Goal: Task Accomplishment & Management: Manage account settings

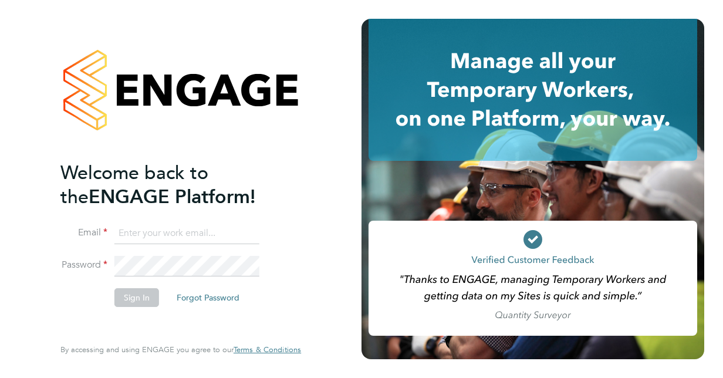
click at [163, 240] on input at bounding box center [187, 233] width 145 height 21
type input "[EMAIL_ADDRESS][DOMAIN_NAME]"
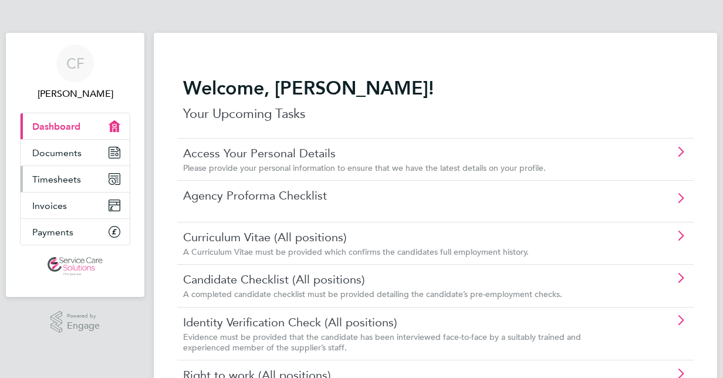
click at [73, 174] on span "Timesheets" at bounding box center [56, 179] width 49 height 11
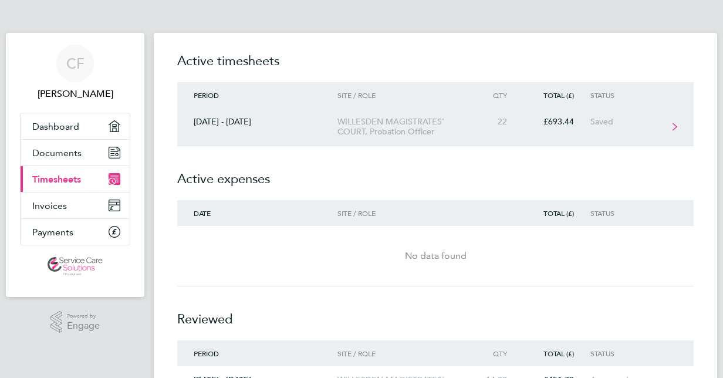
click at [494, 135] on link "[DATE] - [DATE] WILLESDEN MAGISTRATES' COURT, Probation Officer 22 £693.44 Saved" at bounding box center [435, 127] width 517 height 38
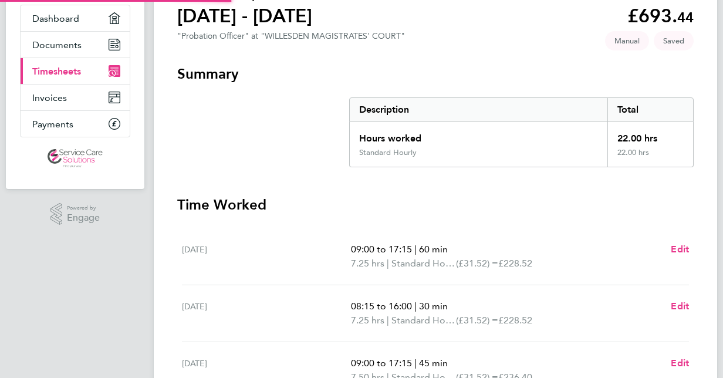
scroll to position [235, 0]
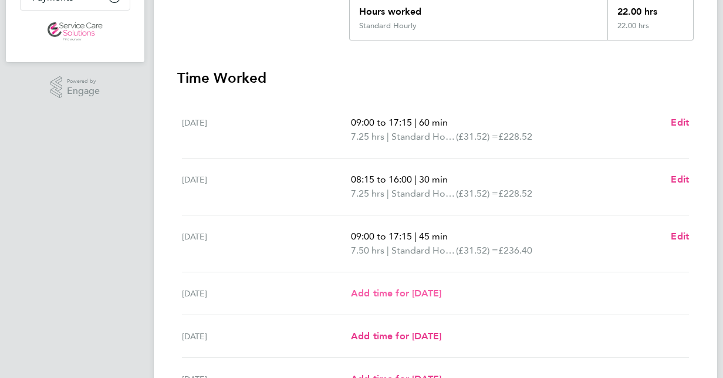
click at [442, 290] on span "Add time for [DATE]" at bounding box center [396, 293] width 90 height 11
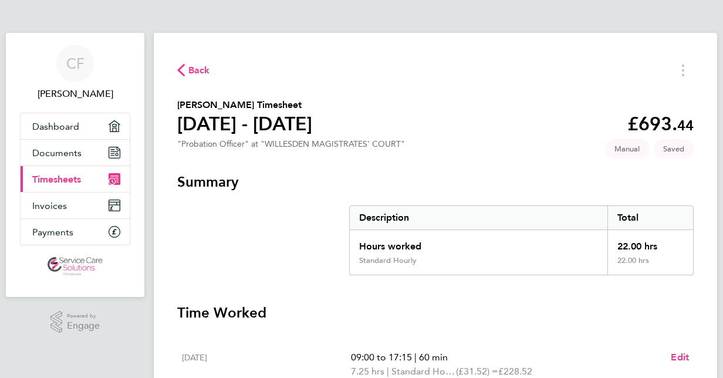
select select "30"
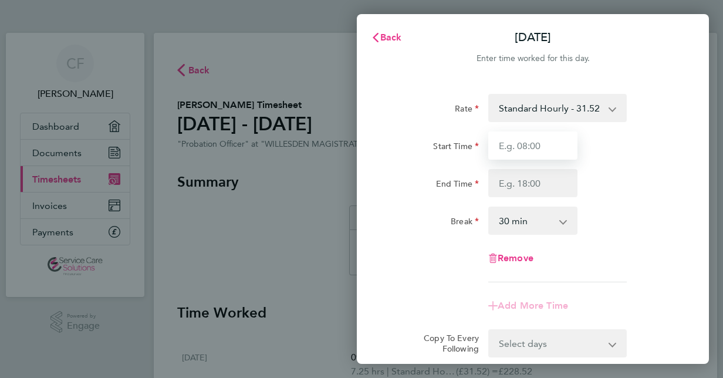
click at [523, 147] on input "Start Time" at bounding box center [533, 146] width 89 height 28
type input "08:45"
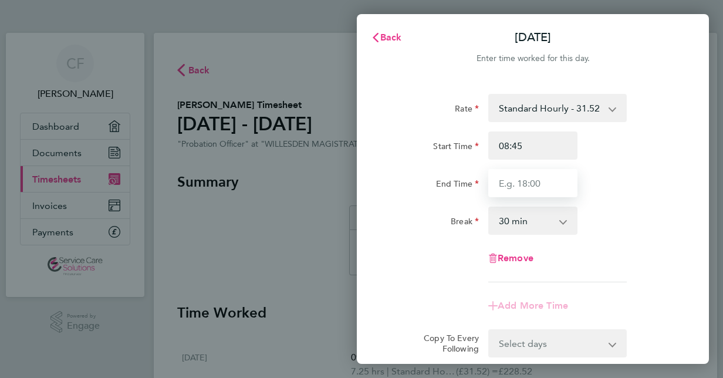
click at [524, 179] on input "End Time" at bounding box center [533, 183] width 89 height 28
type input "17:00"
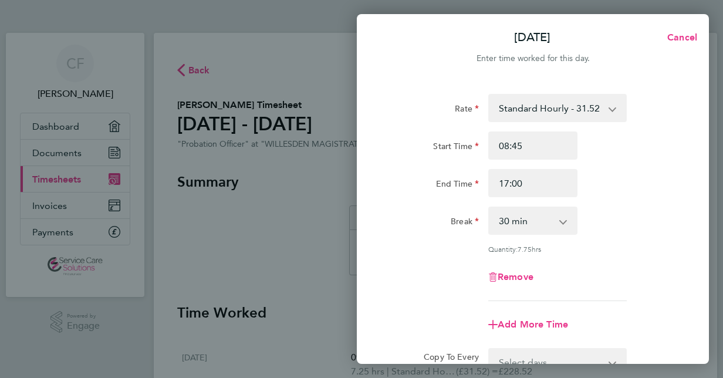
click at [648, 170] on div "End Time 17:00" at bounding box center [533, 183] width 296 height 28
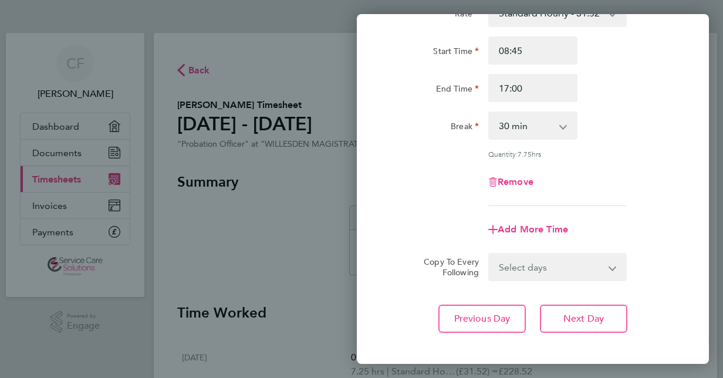
scroll to position [152, 0]
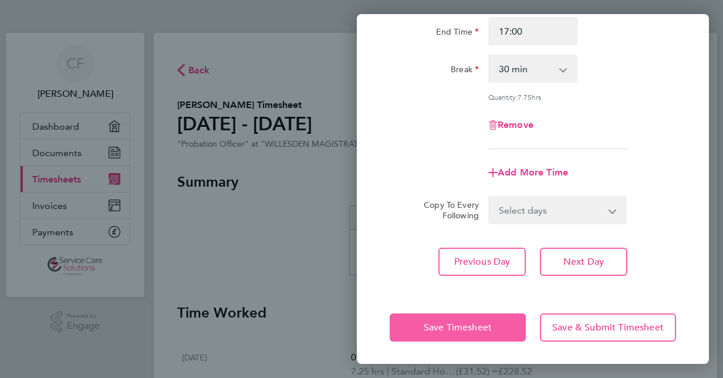
click at [473, 322] on span "Save Timesheet" at bounding box center [458, 328] width 68 height 12
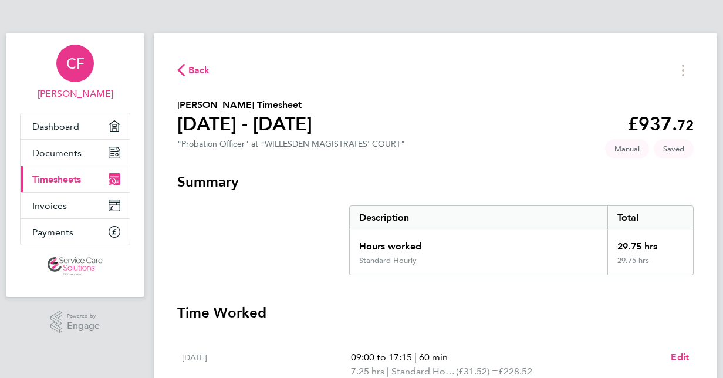
click at [82, 59] on span "CF" at bounding box center [75, 63] width 18 height 15
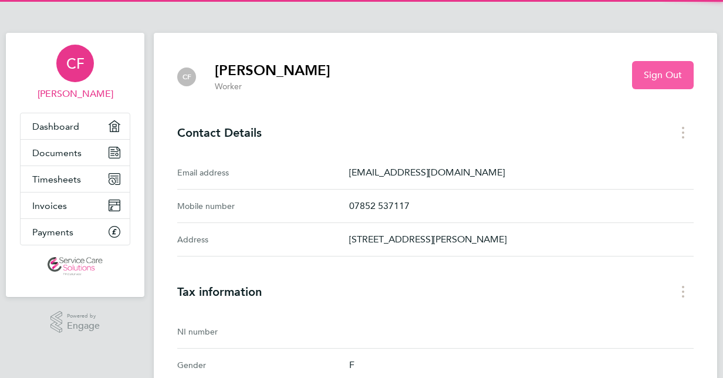
click at [647, 83] on button "Sign Out" at bounding box center [663, 75] width 62 height 28
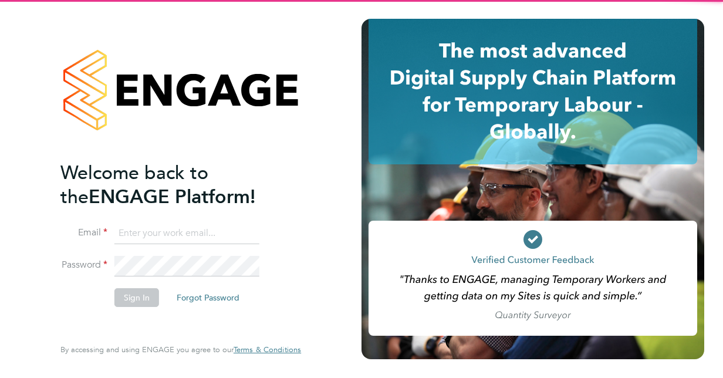
drag, startPoint x: 630, startPoint y: -53, endPoint x: 625, endPoint y: -61, distance: 9.3
click at [625, 0] on html "Welcome back to the ENGAGE Platform! Email Password Sign In Forgot Password Ent…" at bounding box center [361, 189] width 723 height 378
